Goal: Task Accomplishment & Management: Complete application form

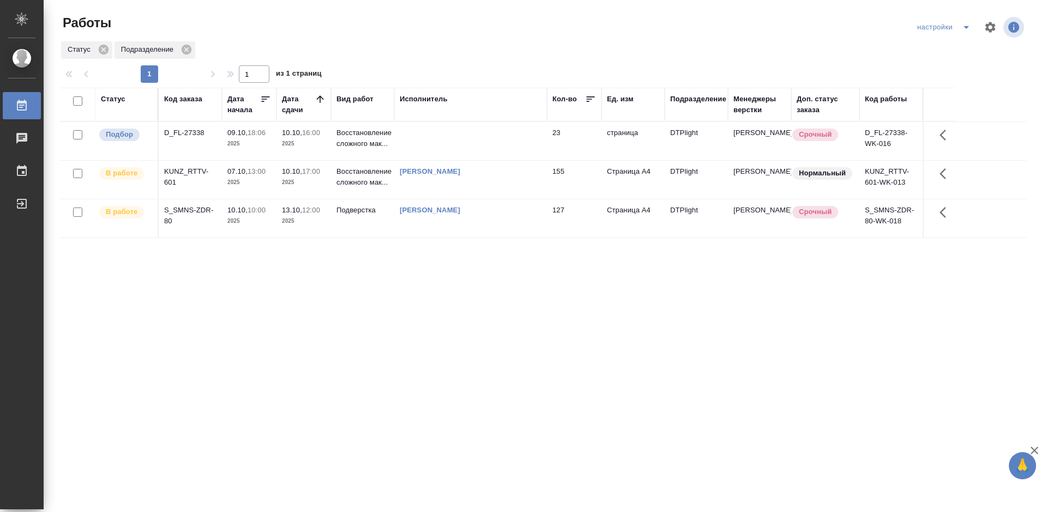
click at [178, 208] on div "S_SMNS-ZDR-80" at bounding box center [190, 216] width 52 height 22
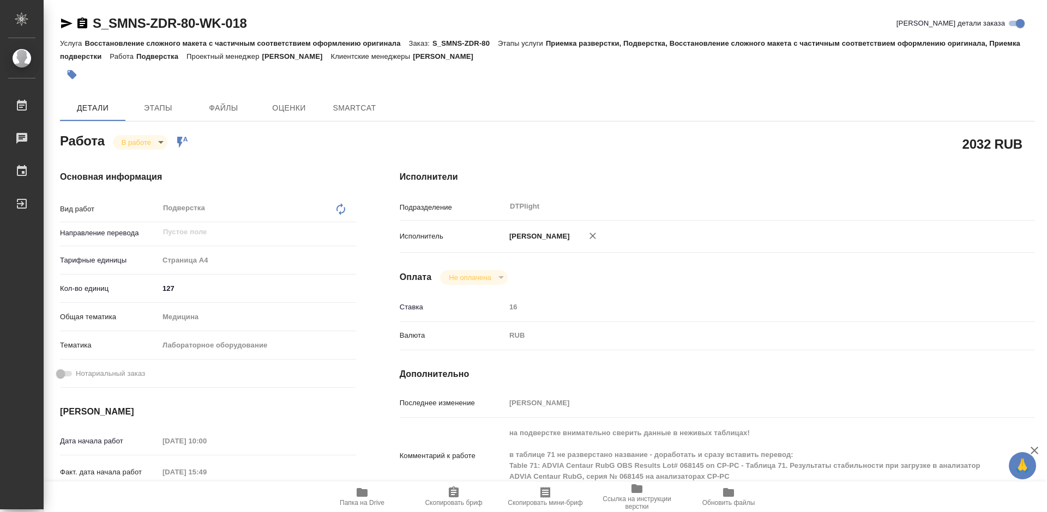
type textarea "x"
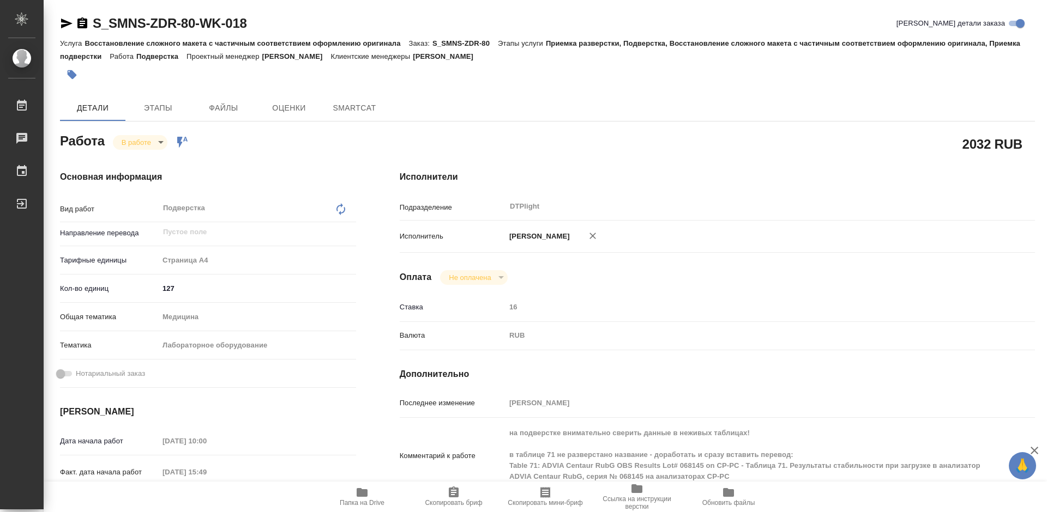
type textarea "x"
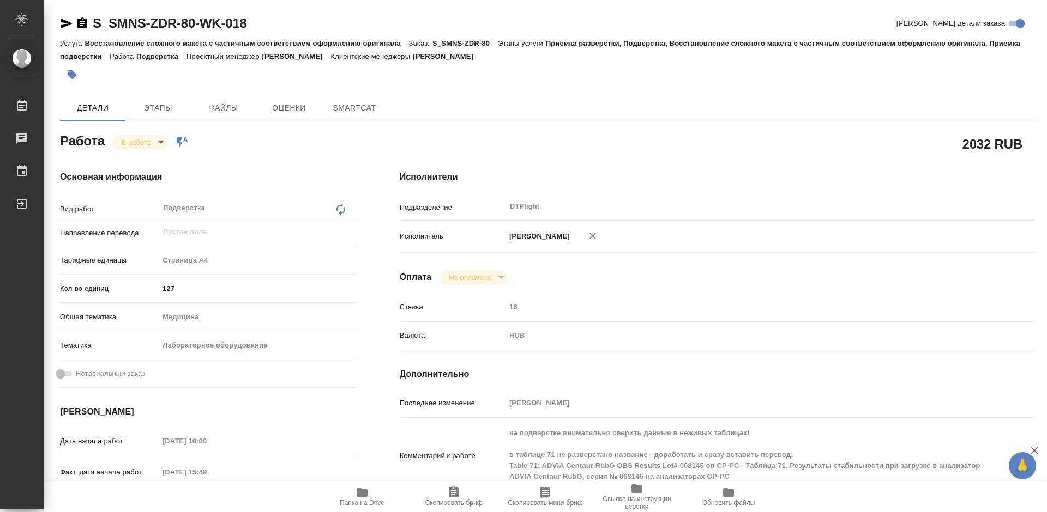
type textarea "x"
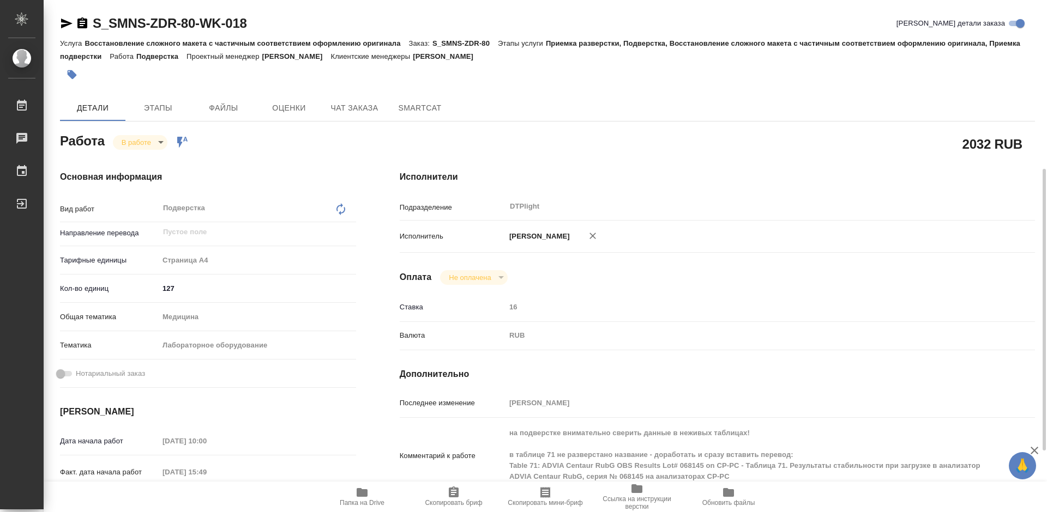
scroll to position [164, 0]
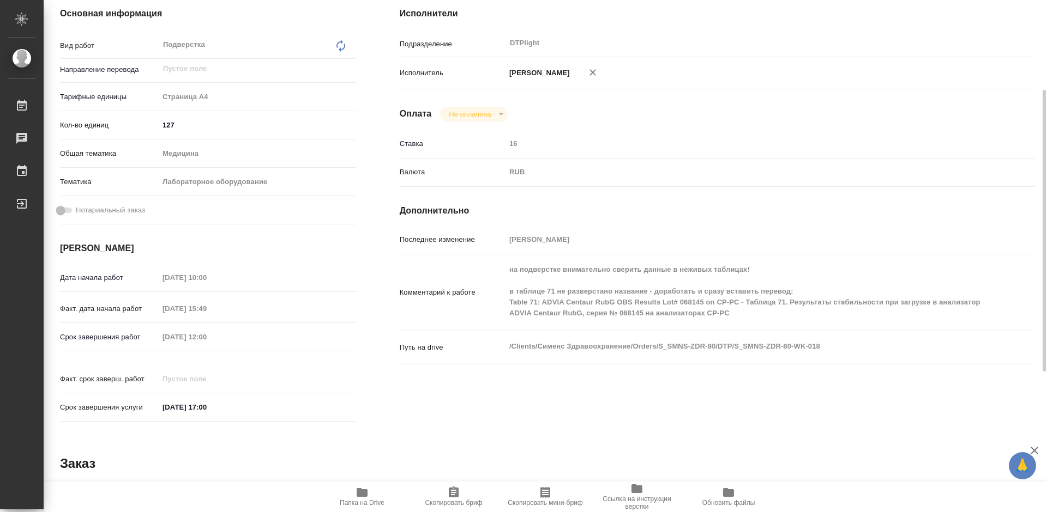
type textarea "x"
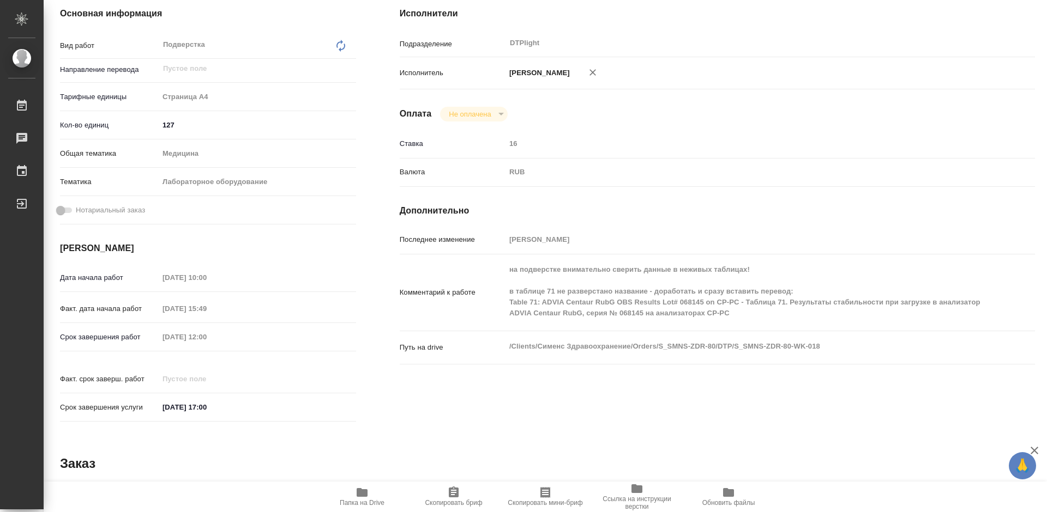
type textarea "x"
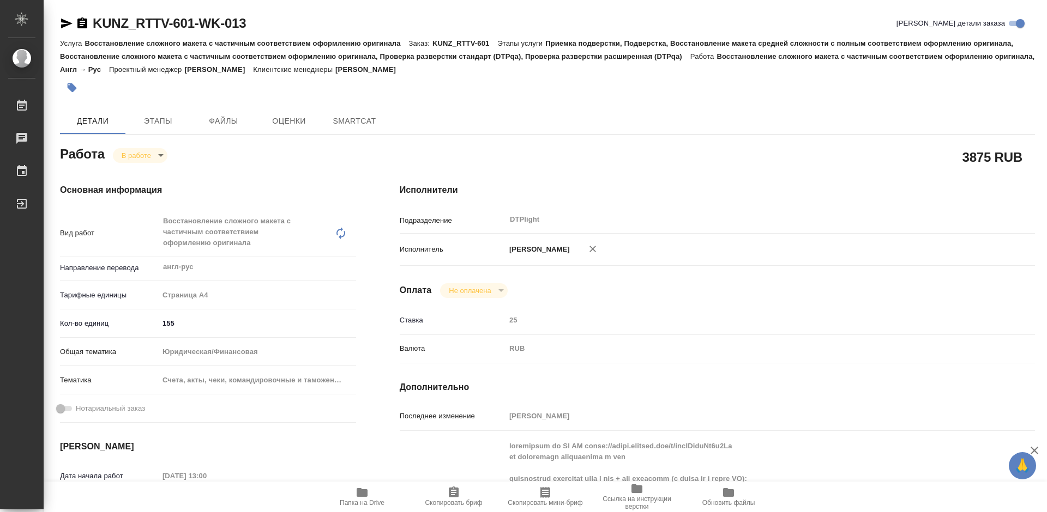
type textarea "x"
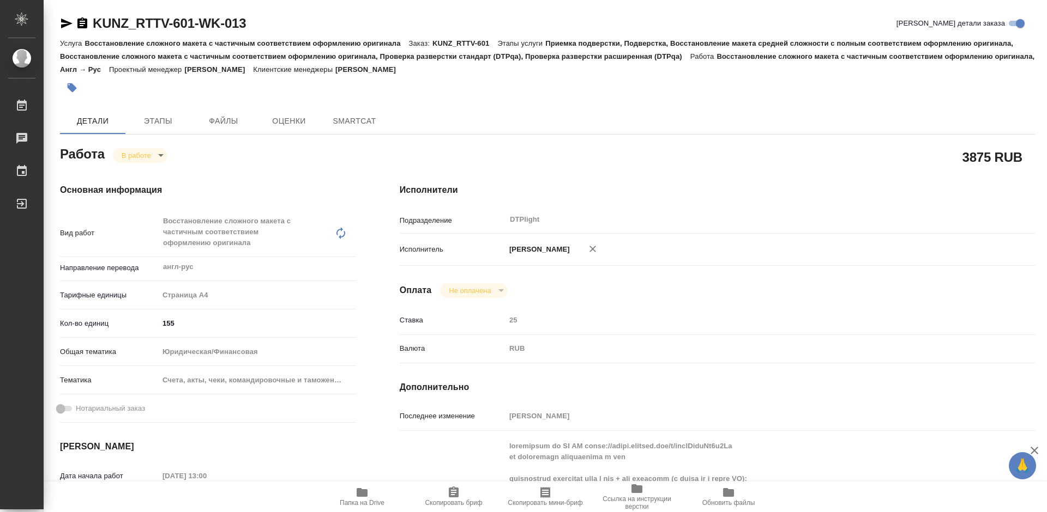
type textarea "x"
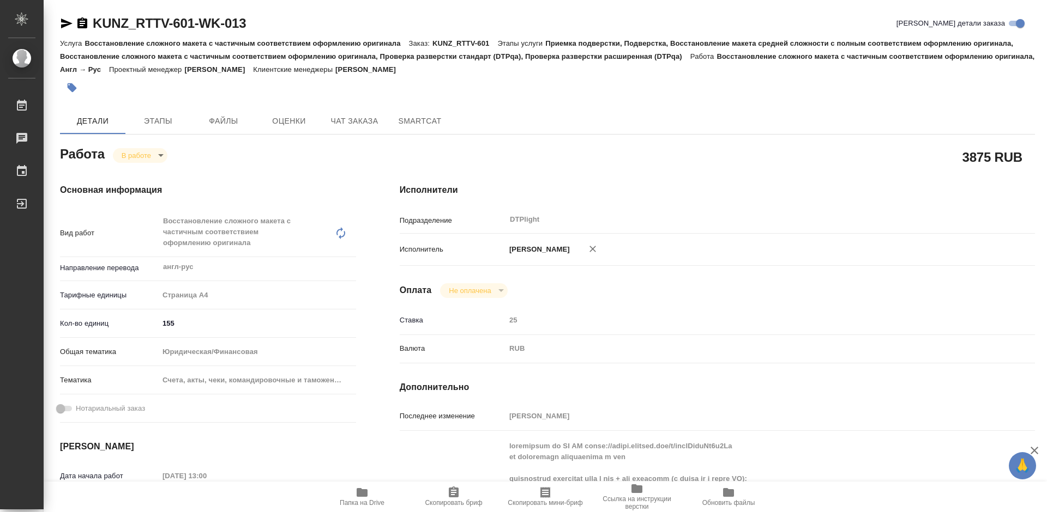
type textarea "x"
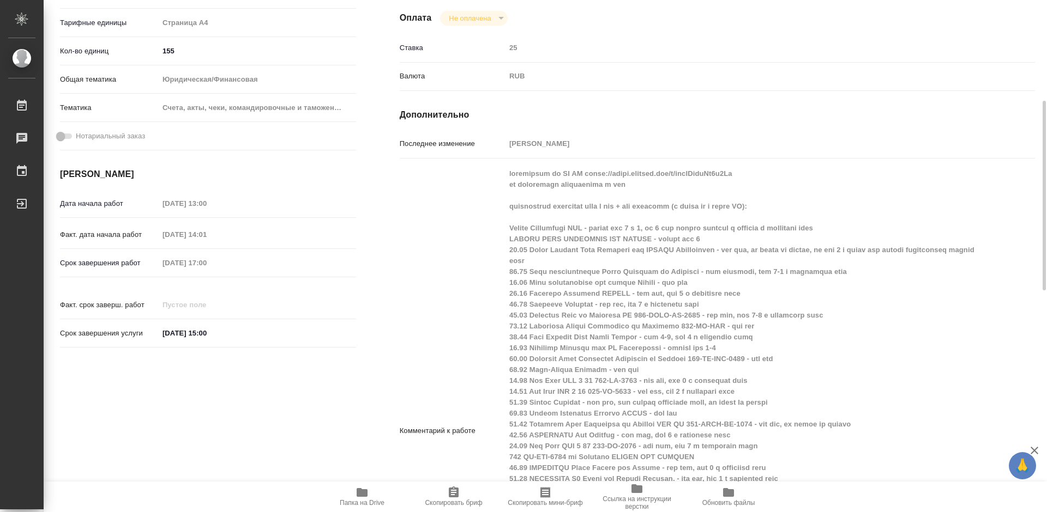
type textarea "x"
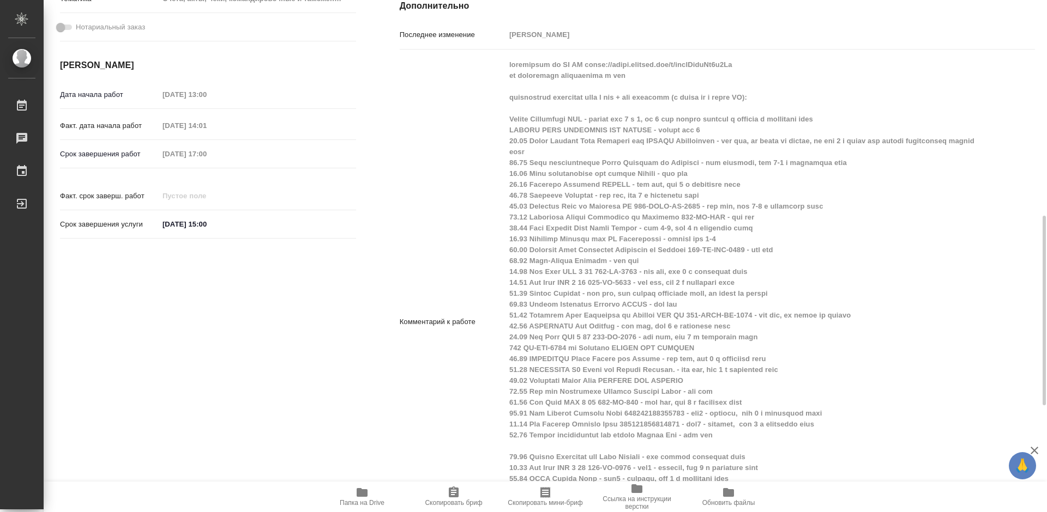
scroll to position [436, 0]
